Goal: Task Accomplishment & Management: Manage account settings

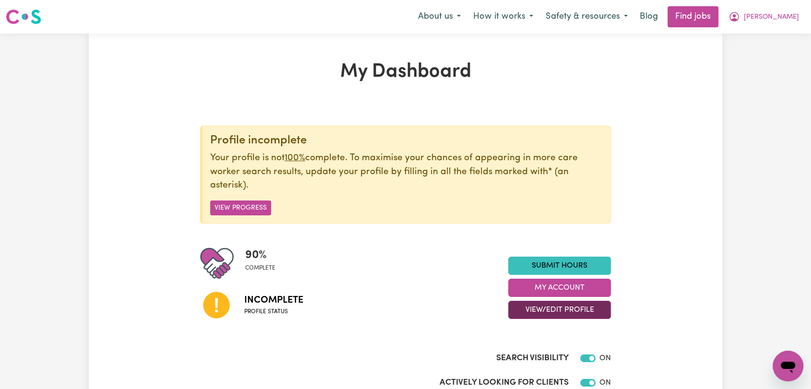
click at [557, 308] on button "View/Edit Profile" at bounding box center [559, 310] width 103 height 18
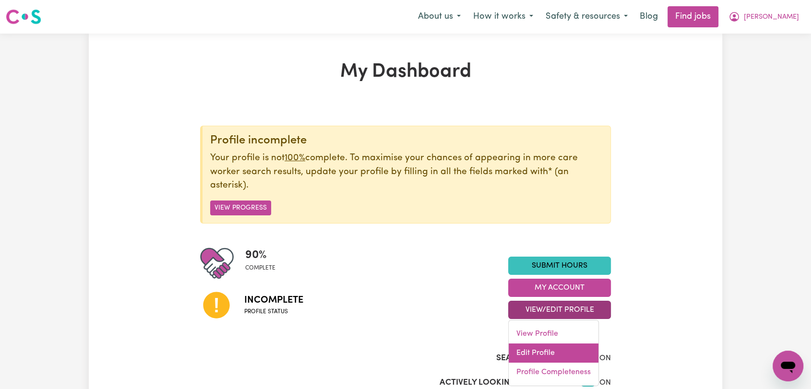
click at [544, 354] on link "Edit Profile" at bounding box center [554, 353] width 90 height 19
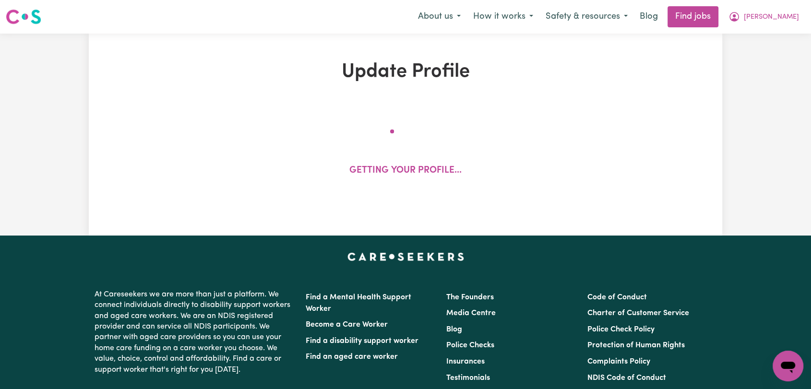
select select "[DEMOGRAPHIC_DATA]"
select select "Student Visa"
select select "Studying a healthcare related degree or qualification"
select select "40"
select select "55"
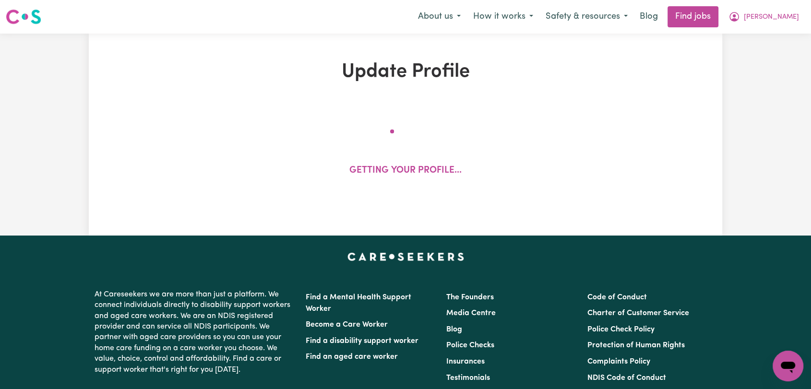
select select "70"
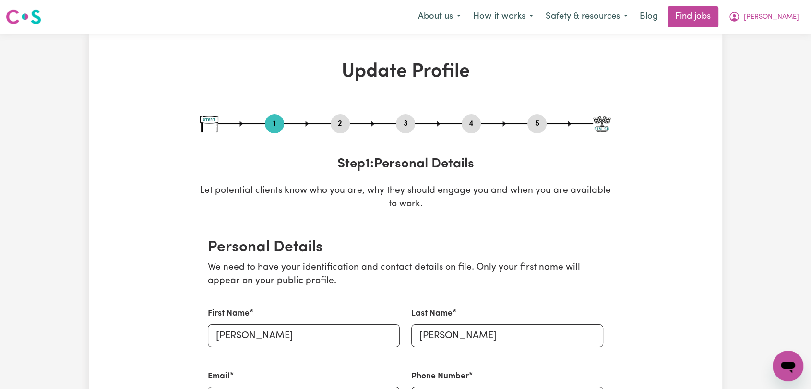
drag, startPoint x: 405, startPoint y: 128, endPoint x: 462, endPoint y: 135, distance: 57.6
click at [405, 128] on button "3" at bounding box center [405, 124] width 19 height 12
select select "2025"
select select "Certificate III (Individual Support)"
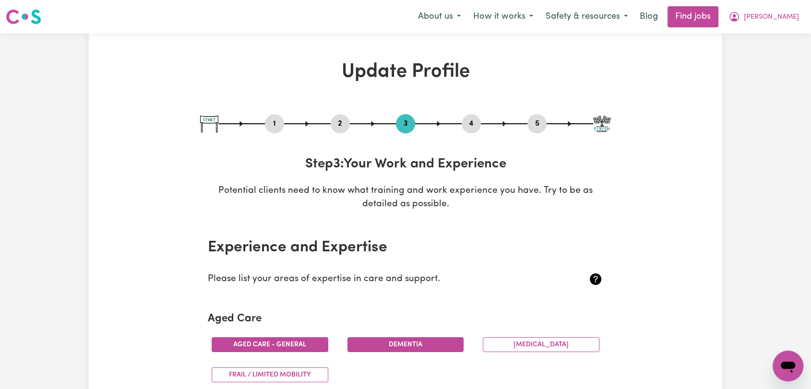
click at [477, 126] on button "4" at bounding box center [471, 124] width 19 height 12
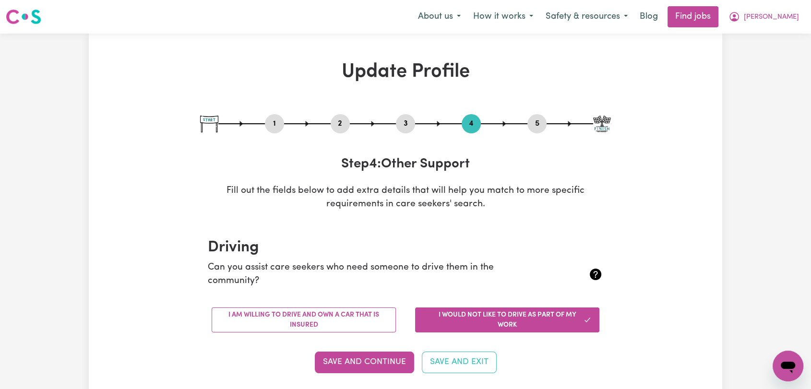
click at [277, 126] on button "1" at bounding box center [274, 124] width 19 height 12
select select "[DEMOGRAPHIC_DATA]"
select select "Student Visa"
select select "Studying a healthcare related degree or qualification"
select select "40"
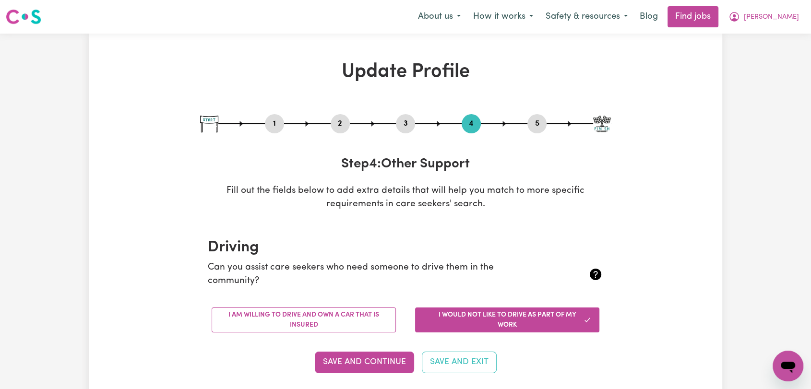
select select "55"
select select "70"
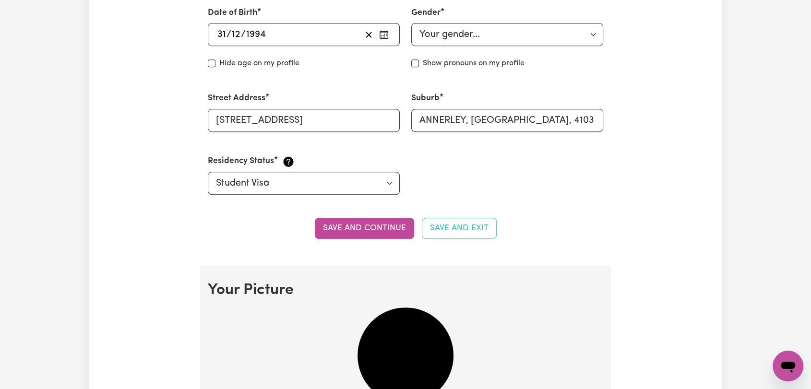
scroll to position [587, 0]
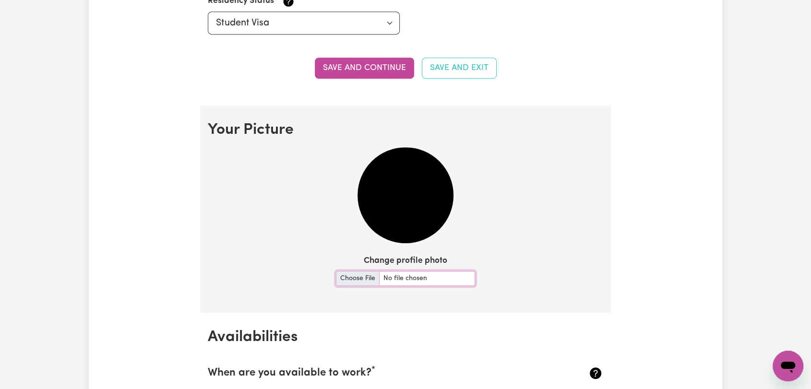
click at [350, 282] on input "Change profile photo" at bounding box center [405, 278] width 139 height 15
type input "C:\fakepath\Passport_photo.JPG"
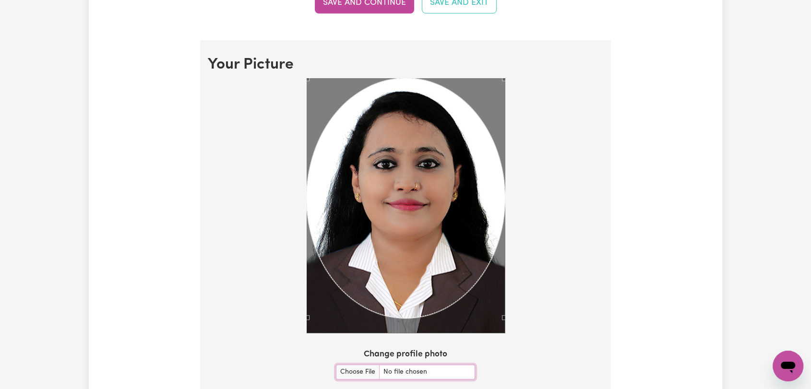
scroll to position [800, 0]
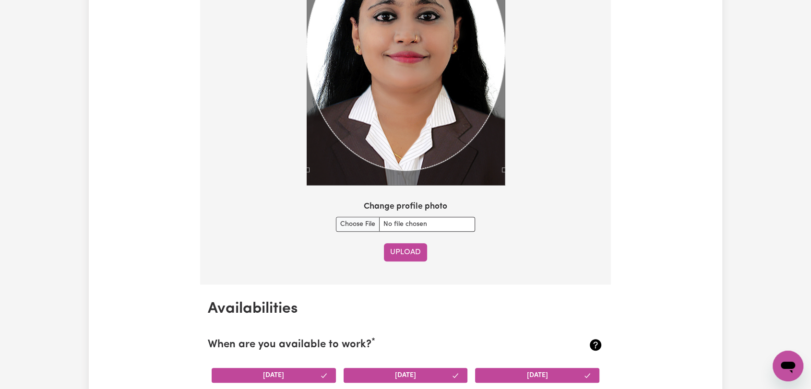
click at [401, 253] on button "Upload" at bounding box center [405, 252] width 43 height 18
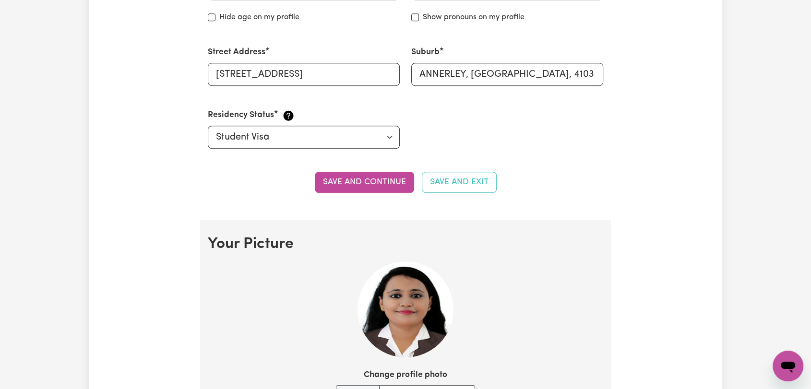
scroll to position [632, 0]
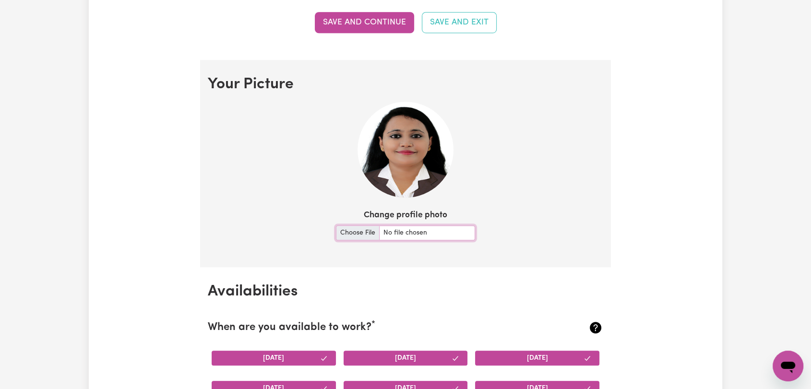
click at [352, 237] on input "Change profile photo" at bounding box center [405, 233] width 139 height 15
type input "C:\fakepath\Passport_photo.JPG"
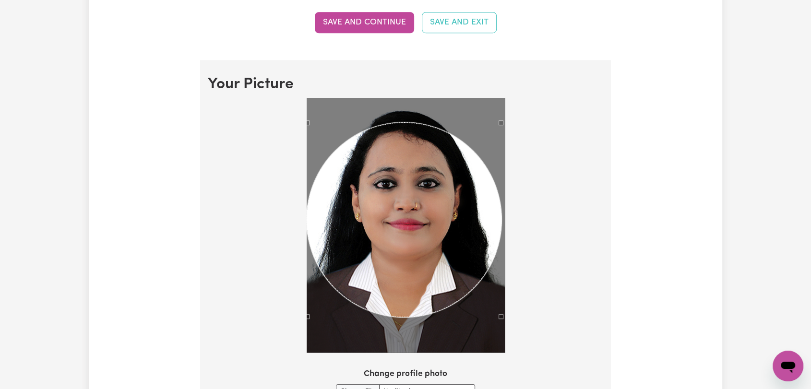
click at [439, 245] on div "Use the arrow keys to move the crop selection area" at bounding box center [404, 219] width 195 height 195
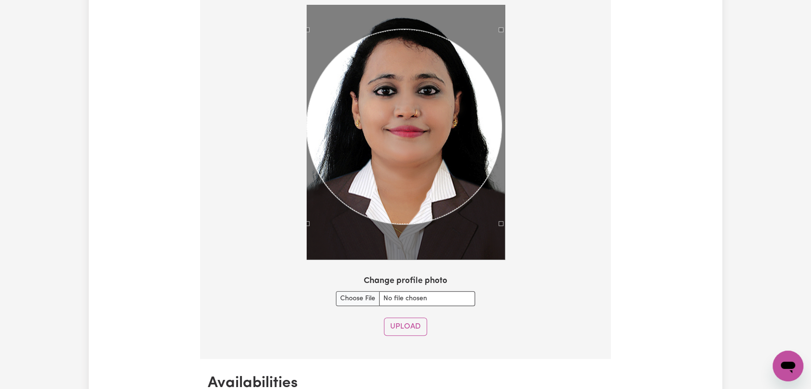
scroll to position [792, 0]
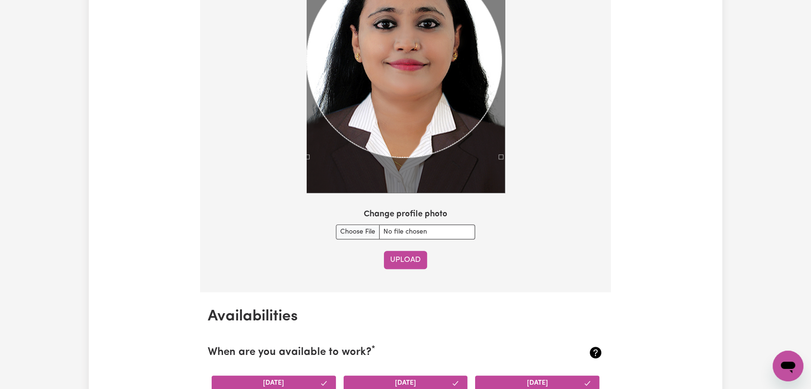
click at [398, 263] on button "Upload" at bounding box center [405, 260] width 43 height 18
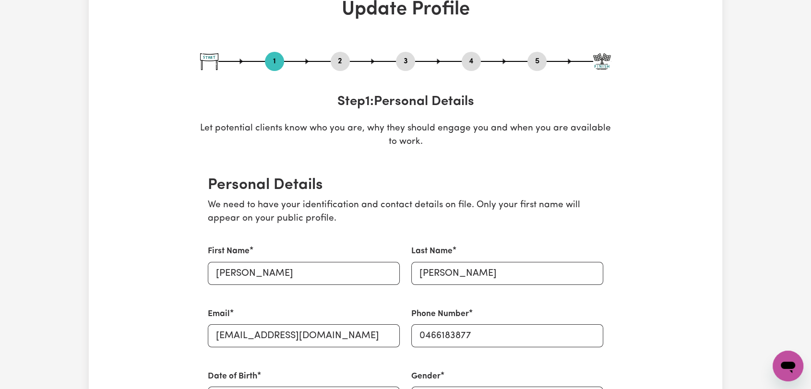
scroll to position [0, 0]
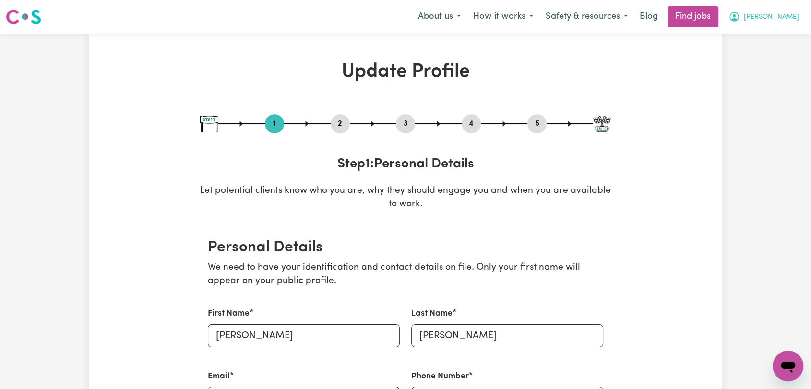
click at [793, 20] on span "[PERSON_NAME]" at bounding box center [771, 17] width 55 height 11
click at [759, 59] on link "My Dashboard" at bounding box center [767, 55] width 76 height 18
